Goal: Book appointment/travel/reservation

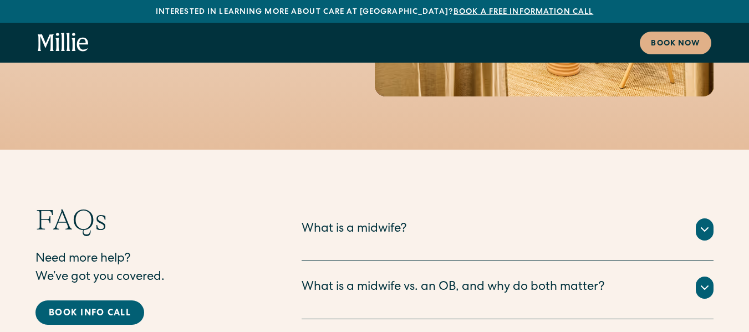
scroll to position [5373, 0]
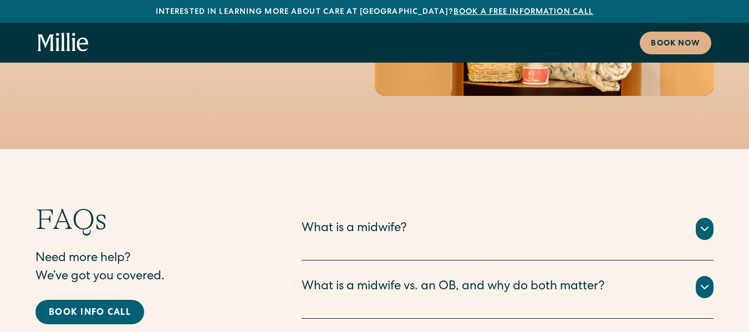
click at [705, 222] on icon at bounding box center [704, 228] width 13 height 13
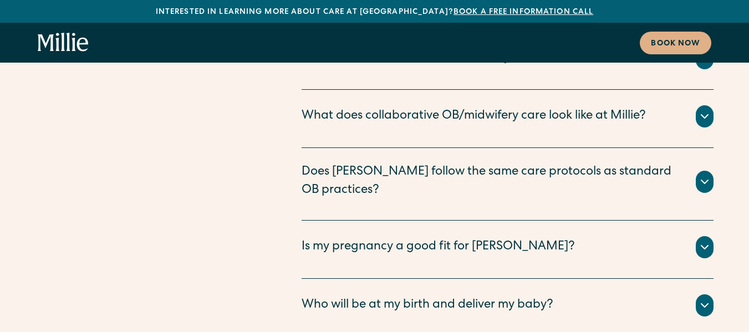
scroll to position [5665, 0]
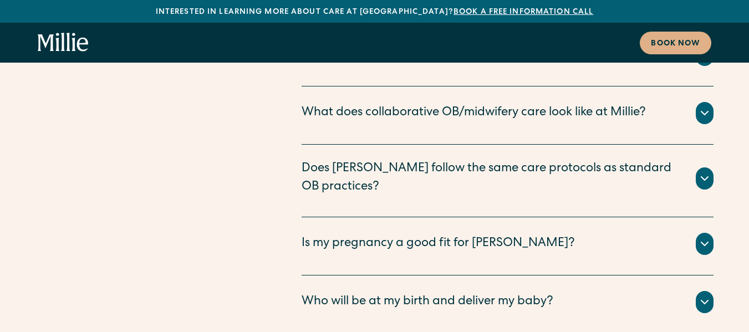
click at [696, 291] on div "Who will be at my birth and deliver my baby?" at bounding box center [508, 302] width 412 height 22
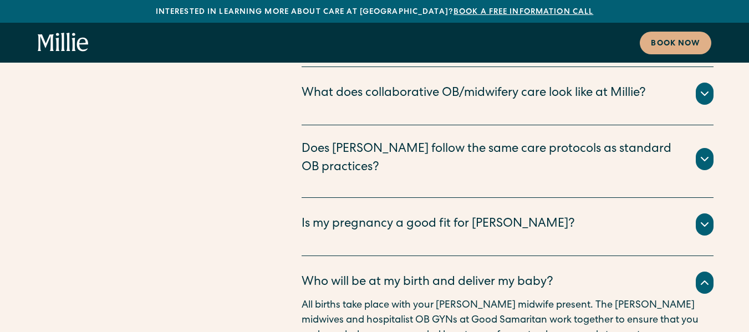
scroll to position [5683, 0]
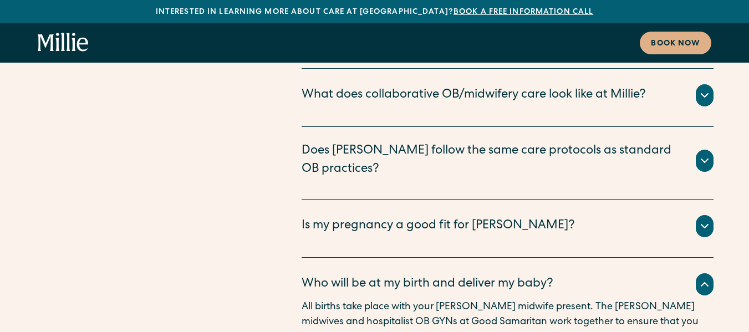
click at [703, 220] on icon at bounding box center [704, 226] width 13 height 13
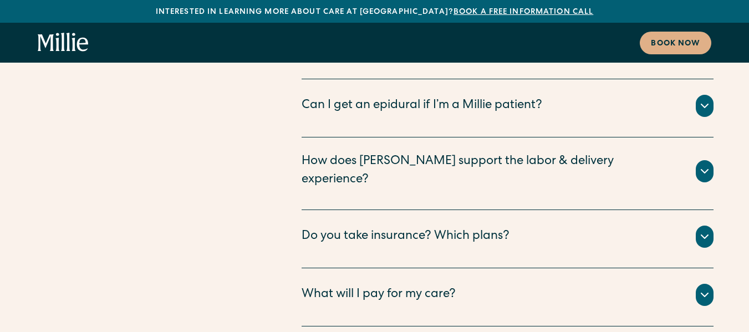
scroll to position [6365, 0]
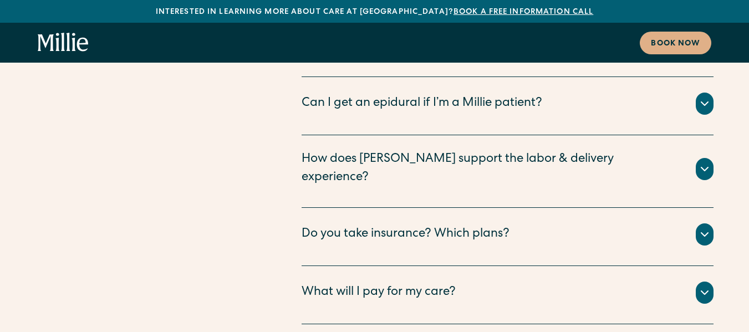
click at [707, 228] on icon at bounding box center [704, 234] width 13 height 13
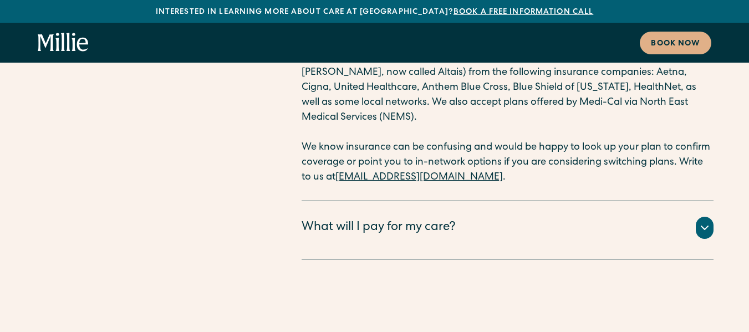
scroll to position [6568, 0]
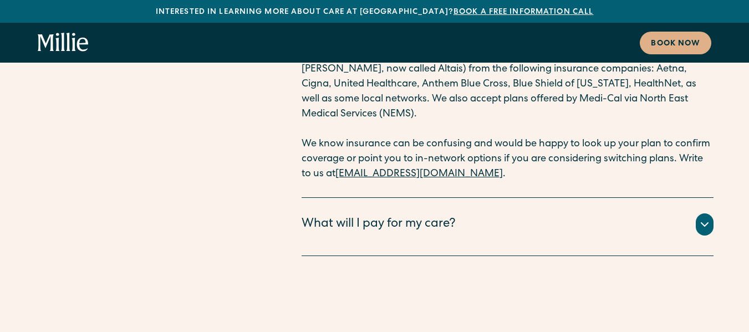
click at [707, 198] on div "What will I pay for my care? All your clinical appointments at Millie, lab test…" at bounding box center [508, 227] width 412 height 58
click at [701, 218] on icon at bounding box center [704, 224] width 13 height 13
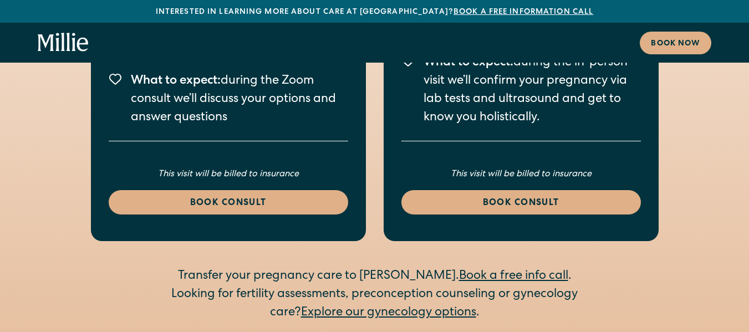
scroll to position [2310, 0]
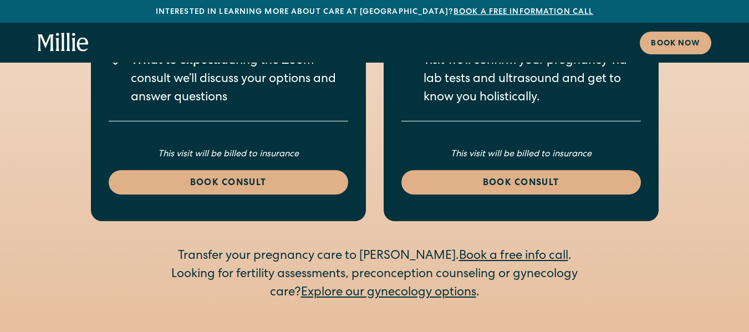
click at [320, 287] on link "Explore our gynecology options" at bounding box center [388, 293] width 175 height 12
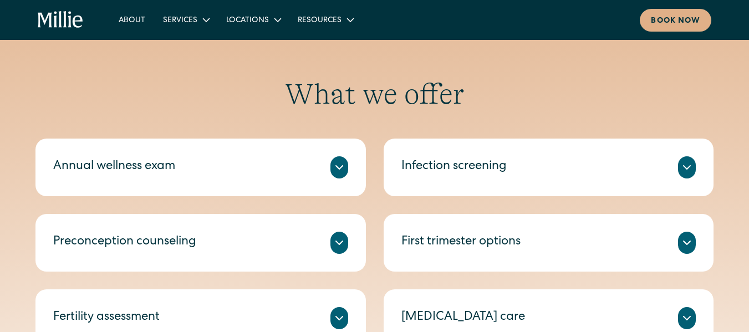
scroll to position [455, 0]
click at [72, 161] on div "Annual wellness exam" at bounding box center [114, 168] width 122 height 18
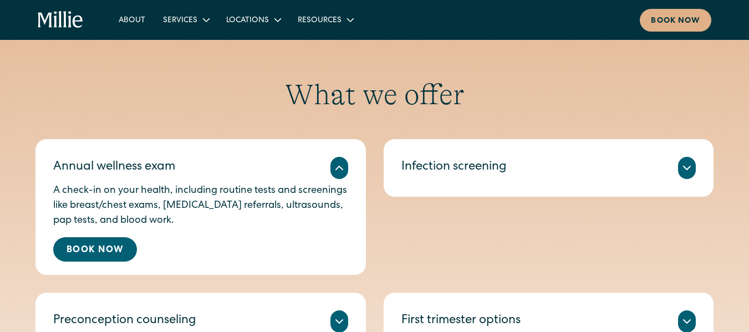
click at [338, 176] on div at bounding box center [339, 168] width 18 height 22
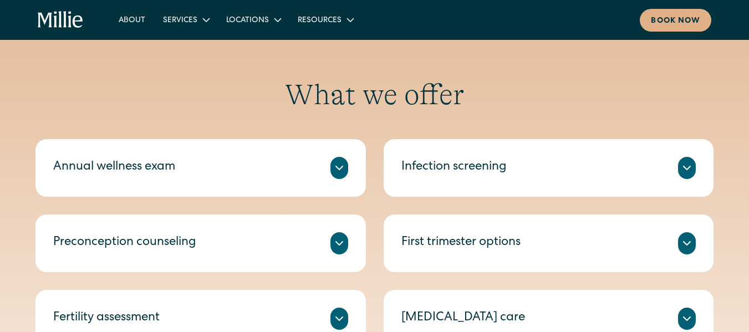
click at [338, 176] on div at bounding box center [339, 168] width 18 height 22
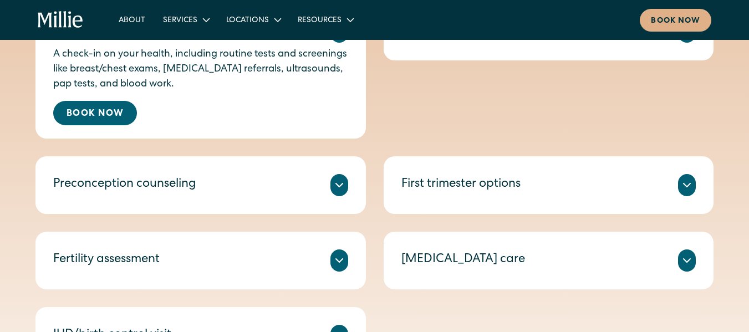
scroll to position [604, 0]
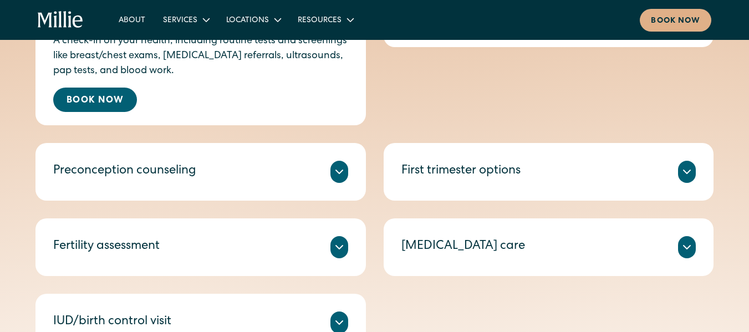
click at [340, 183] on div "Compassionate counseling on evidence-based ways to improve your chances of conc…" at bounding box center [200, 185] width 295 height 4
click at [338, 165] on icon at bounding box center [339, 171] width 13 height 13
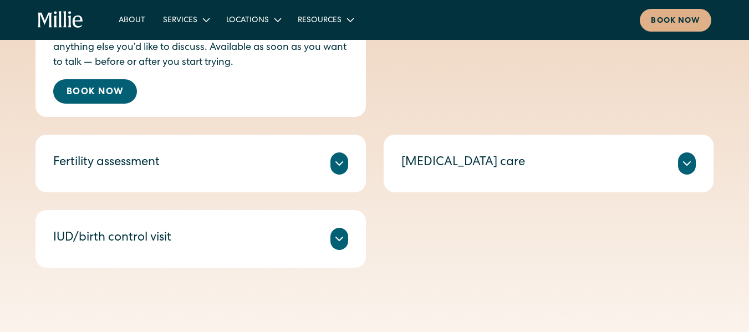
scroll to position [783, 0]
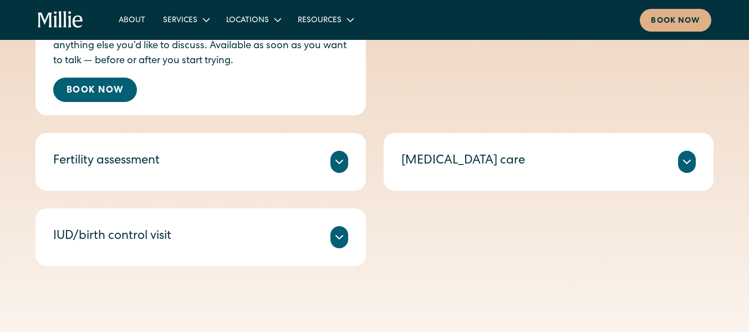
click at [328, 167] on div "Fertility assessment" at bounding box center [200, 162] width 295 height 22
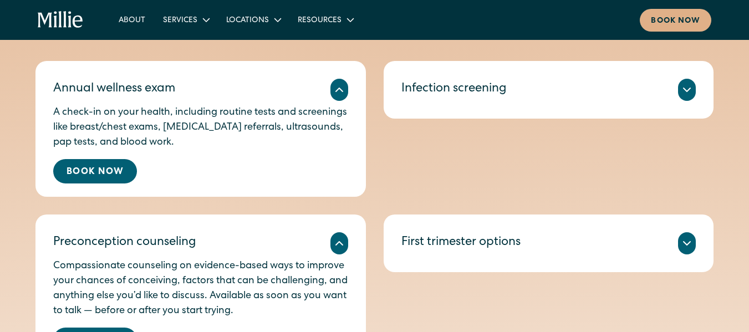
scroll to position [0, 0]
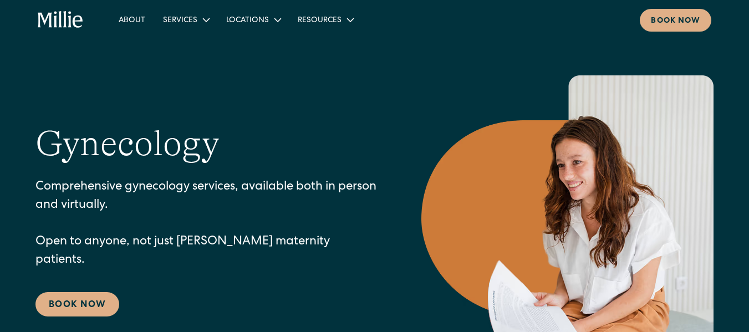
click at [316, 22] on div "Resources" at bounding box center [320, 21] width 44 height 12
click at [252, 19] on div "Locations" at bounding box center [247, 21] width 43 height 12
click at [244, 46] on link "Berkeley" at bounding box center [269, 47] width 95 height 18
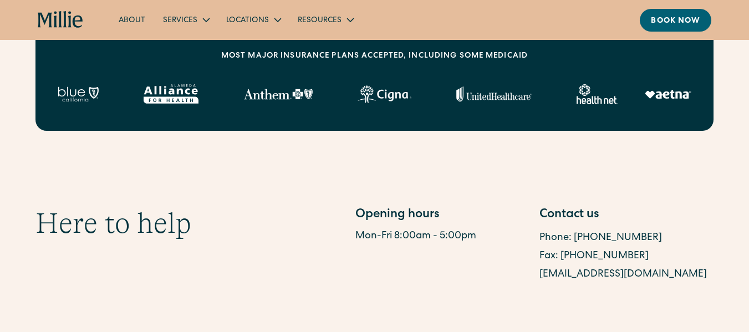
scroll to position [403, 0]
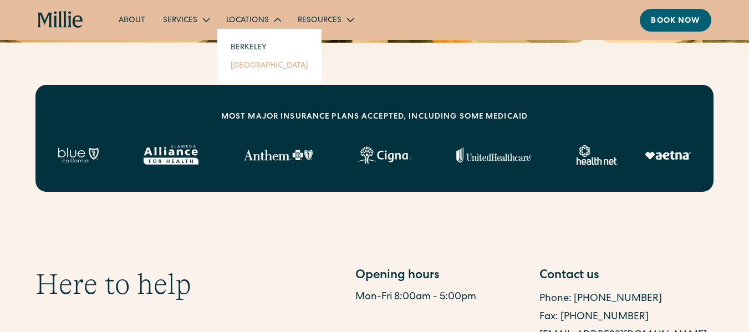
click at [252, 62] on link "[GEOGRAPHIC_DATA]" at bounding box center [269, 65] width 95 height 18
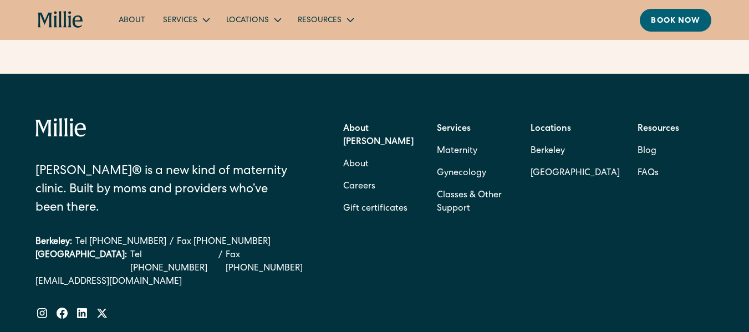
scroll to position [2779, 0]
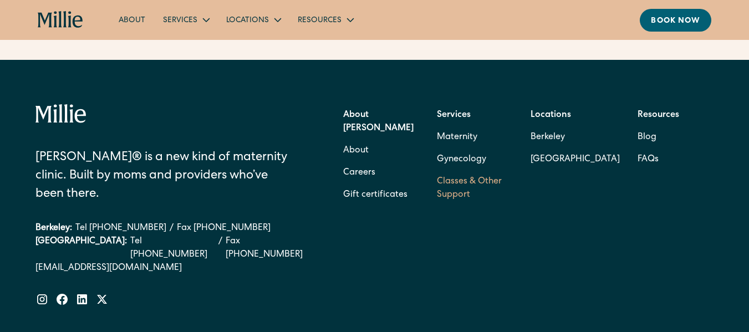
click at [447, 206] on link "Classes & Other Support" at bounding box center [475, 188] width 76 height 35
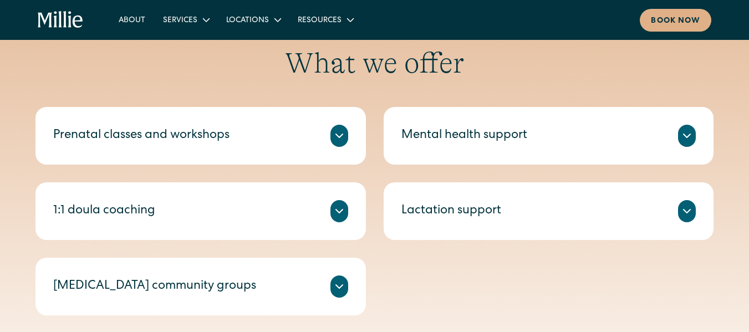
scroll to position [390, 0]
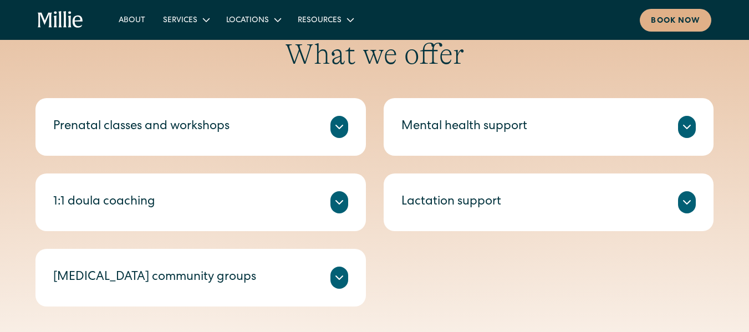
click at [251, 132] on div "Prenatal classes and workshops" at bounding box center [200, 127] width 295 height 22
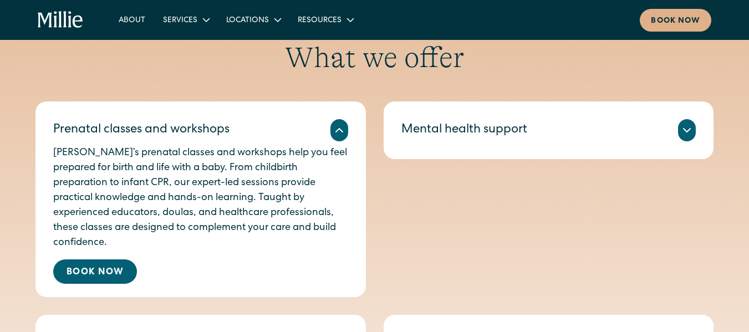
scroll to position [384, 0]
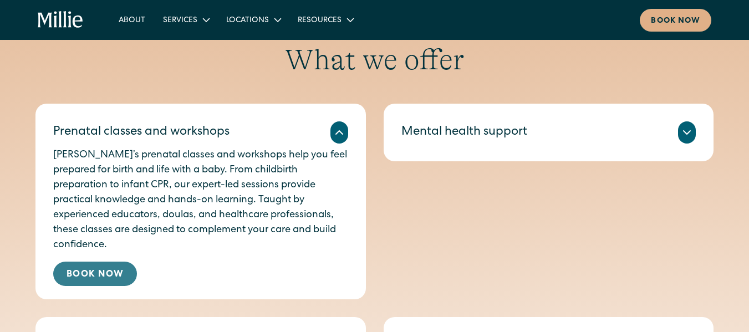
click at [81, 262] on link "Book Now" at bounding box center [95, 274] width 84 height 24
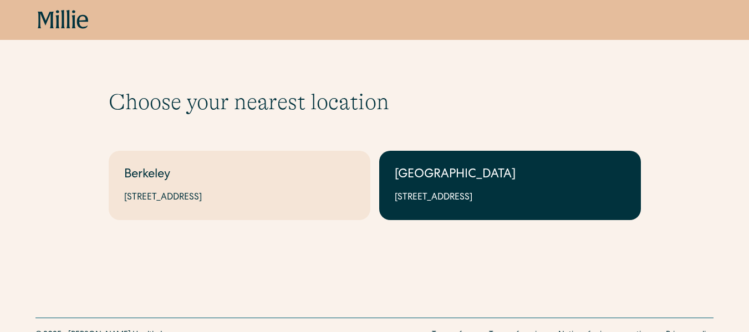
click at [448, 201] on div "[STREET_ADDRESS]" at bounding box center [510, 197] width 231 height 13
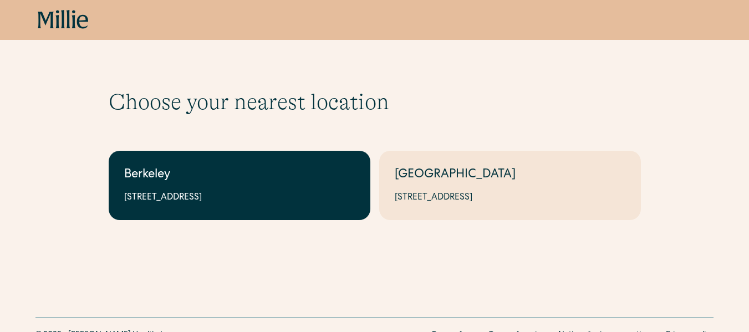
click at [202, 164] on link "Berkeley [STREET_ADDRESS]" at bounding box center [240, 185] width 262 height 69
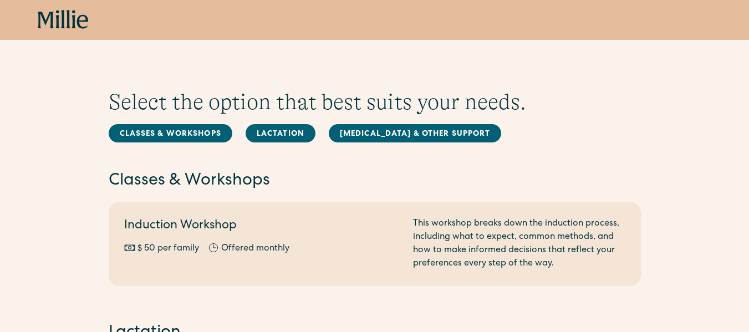
scroll to position [22, 0]
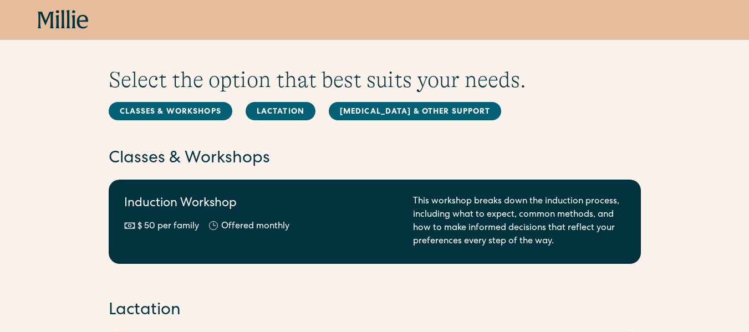
drag, startPoint x: 0, startPoint y: 0, endPoint x: 448, endPoint y: 201, distance: 491.5
click at [448, 201] on div "This workshop breaks down the induction process, including what to expect, comm…" at bounding box center [519, 221] width 212 height 53
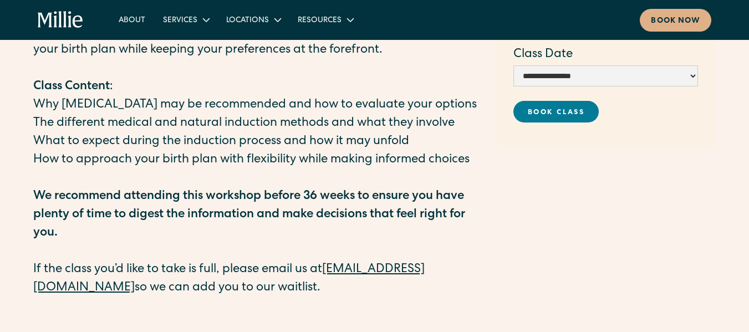
scroll to position [177, 0]
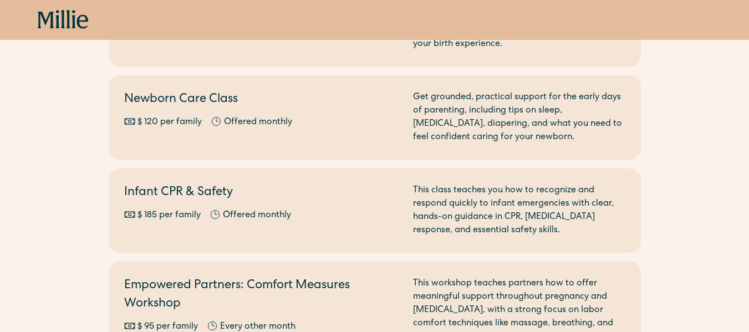
scroll to position [155, 0]
